Goal: Navigation & Orientation: Find specific page/section

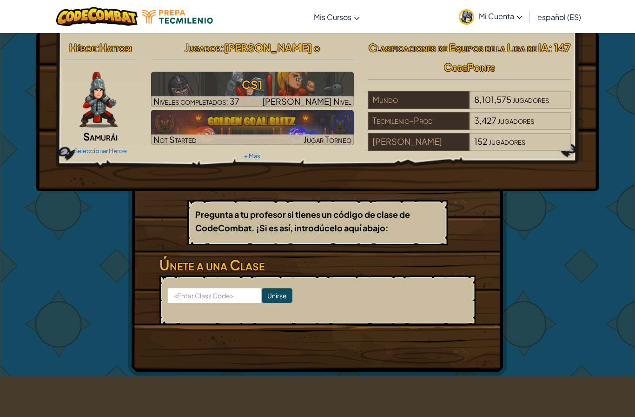
click at [455, 141] on div "[PERSON_NAME]" at bounding box center [418, 142] width 101 height 18
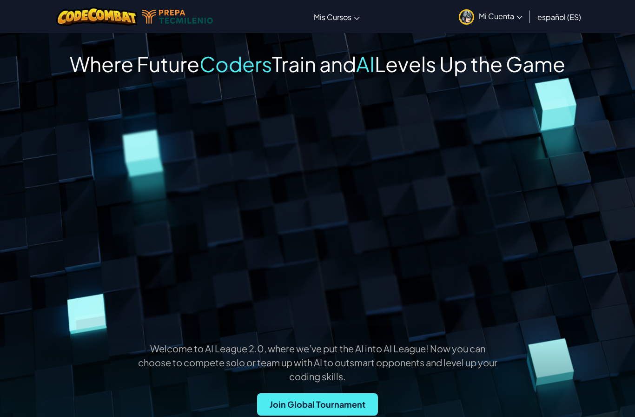
click at [0, 0] on link "Aula de Ozaria" at bounding box center [0, 0] width 0 height 0
click at [328, 12] on span "Mis Cursos" at bounding box center [333, 17] width 38 height 10
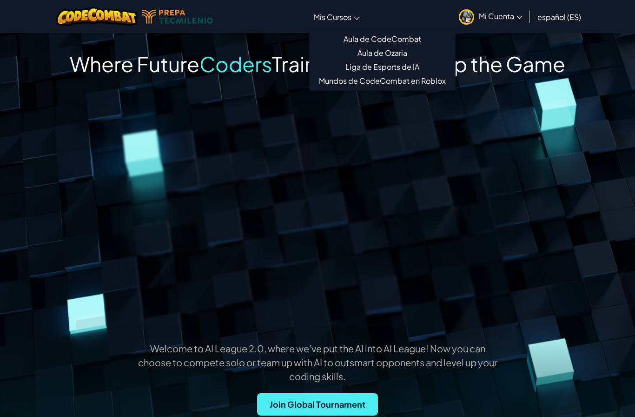
click at [360, 37] on link "Aula de CodeCombat" at bounding box center [383, 39] width 146 height 14
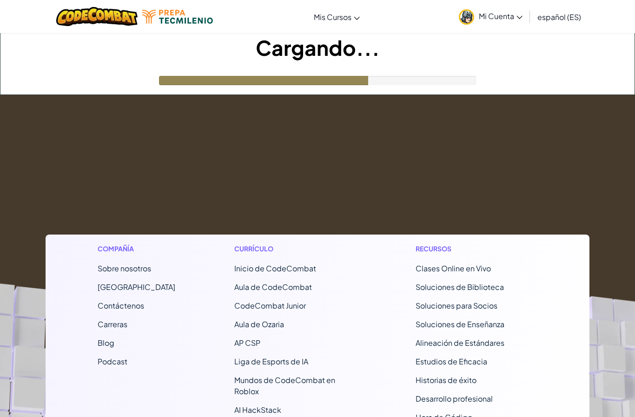
click at [325, 115] on footer "Compañía Sobre nosotros Centro de Ayuda Contáctenos Carreras Blog Podcast Currí…" at bounding box center [317, 352] width 635 height 515
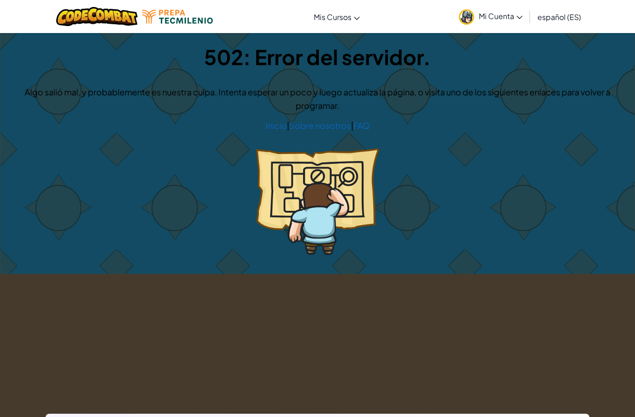
click at [325, 115] on div "502: Error del servidor. Algo salió mal, y probablemente es nuestra culpa. Inte…" at bounding box center [317, 153] width 634 height 240
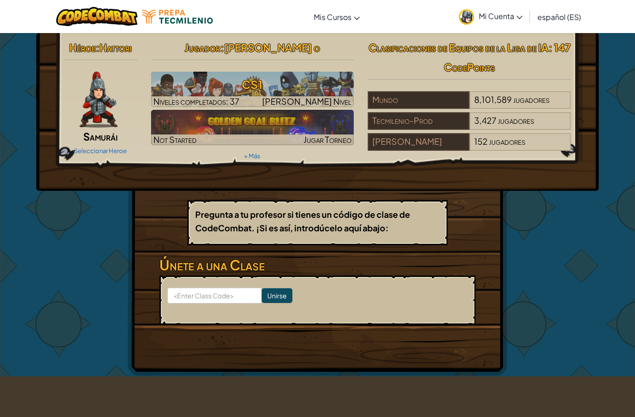
click at [0, 0] on link "Aula de Ozaria" at bounding box center [0, 0] width 0 height 0
